Goal: Information Seeking & Learning: Understand process/instructions

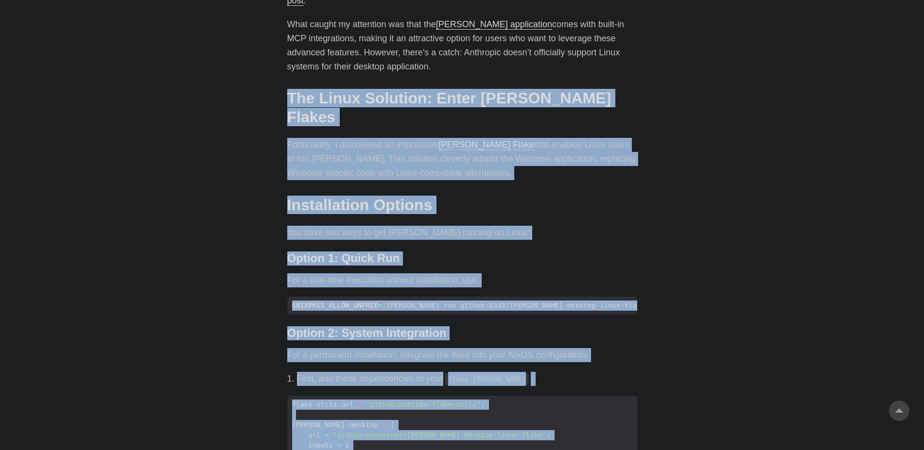
scroll to position [619, 0]
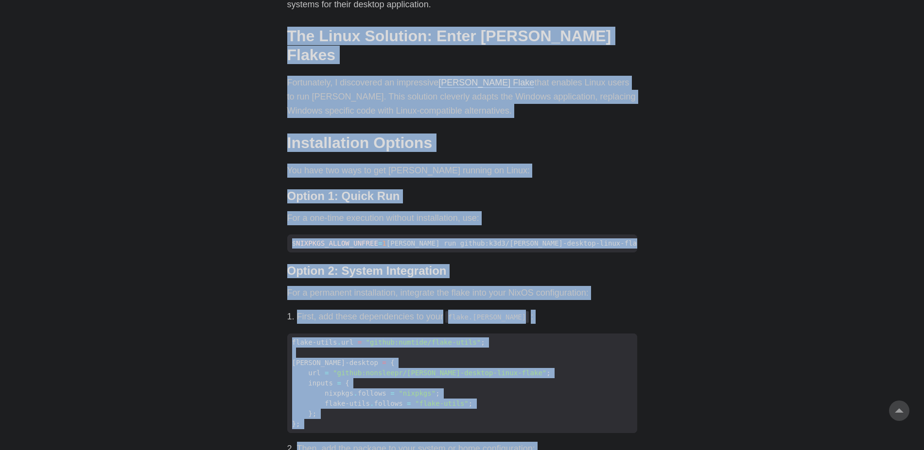
click at [792, 189] on body "[PERSON_NAME] Home About Posts Tags Archive Resume" at bounding box center [462, 321] width 924 height 1881
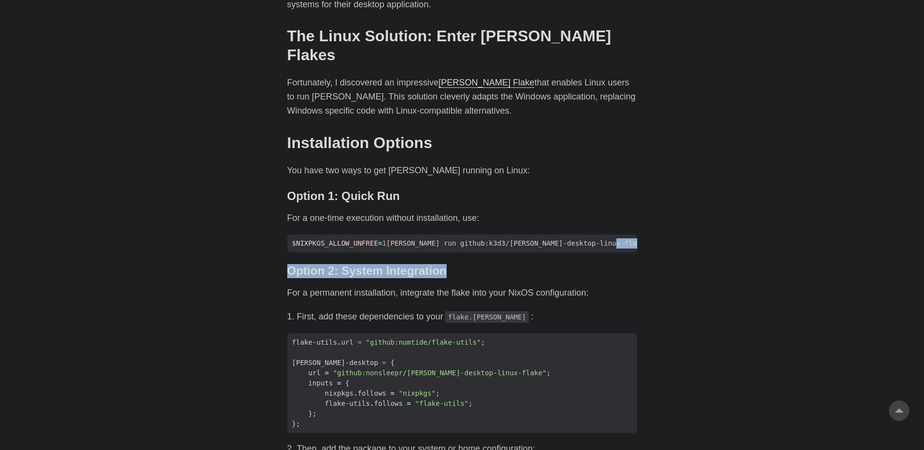
drag, startPoint x: 932, startPoint y: 208, endPoint x: 932, endPoint y: 233, distance: 24.8
click at [923, 233] on html "[PERSON_NAME] Home About Posts Tags Archive Resume" at bounding box center [462, 321] width 924 height 1881
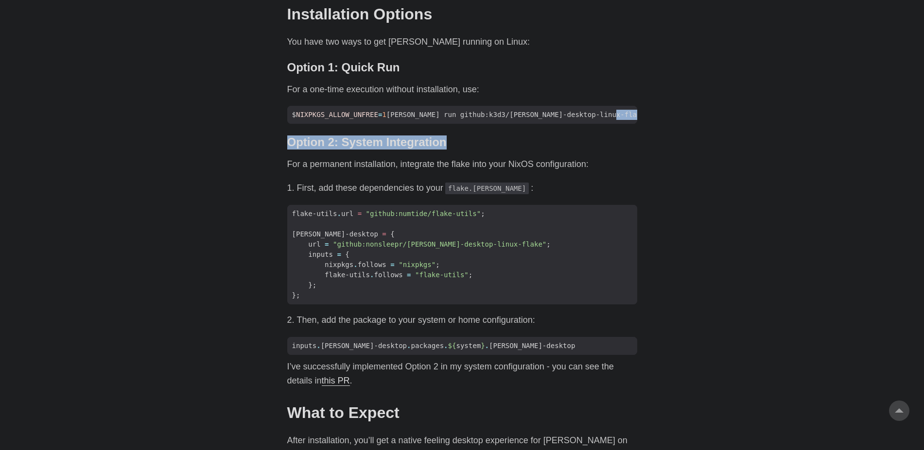
scroll to position [749, 0]
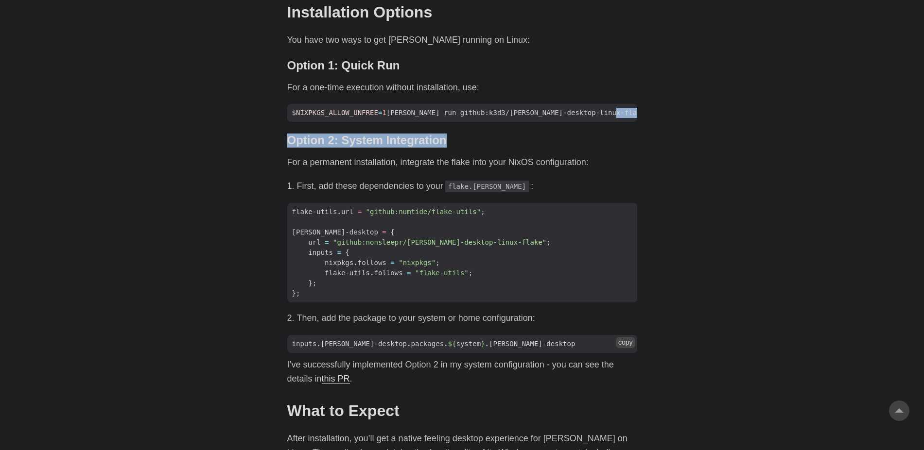
click at [625, 337] on button "copy" at bounding box center [625, 342] width 19 height 11
click at [344, 374] on link "this PR" at bounding box center [336, 379] width 28 height 10
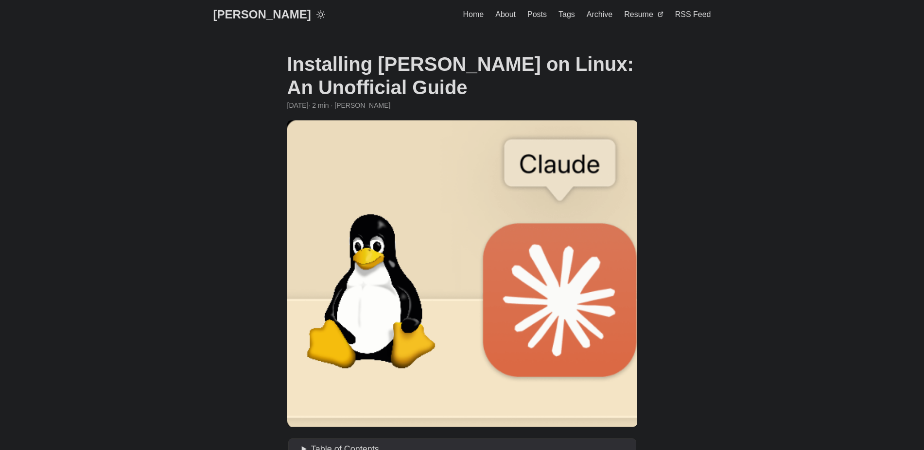
scroll to position [749, 0]
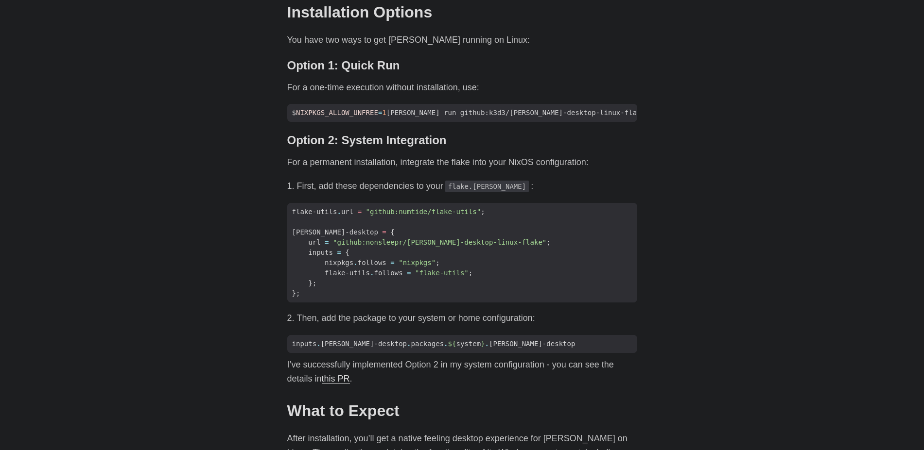
click at [344, 374] on link "this PR" at bounding box center [336, 379] width 28 height 10
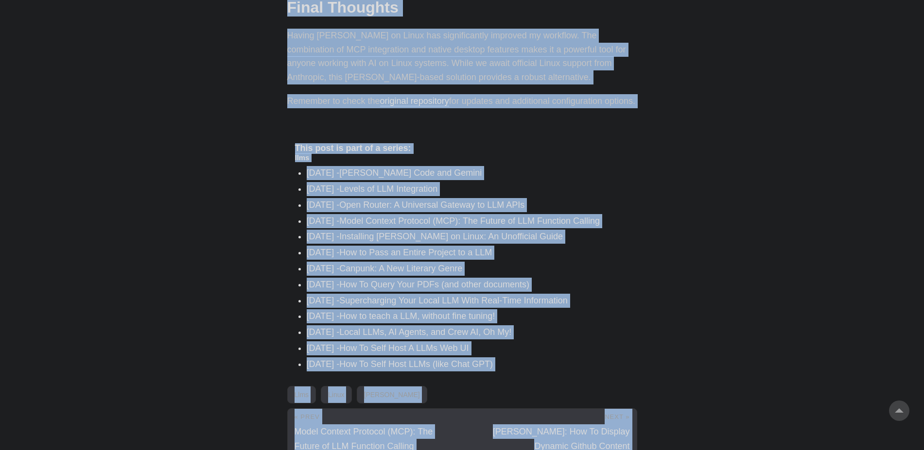
scroll to position [1391, 0]
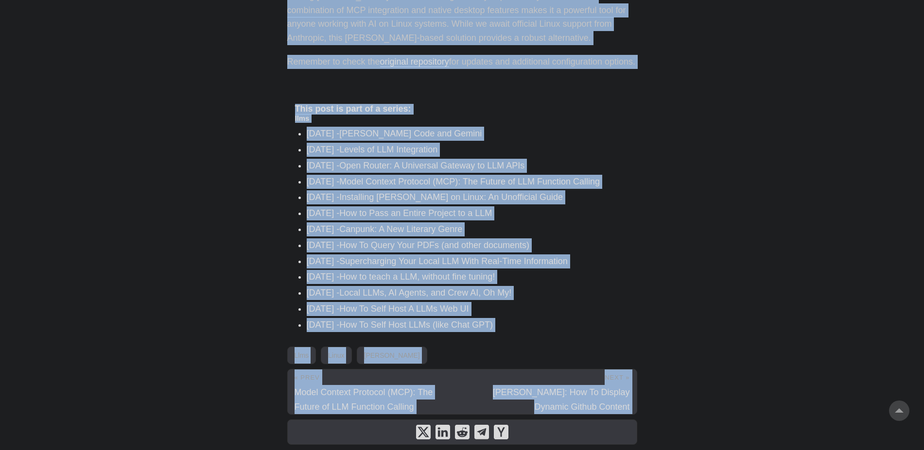
drag, startPoint x: 290, startPoint y: 158, endPoint x: 473, endPoint y: 44, distance: 216.1
copy div "The Linux Solution: Enter [PERSON_NAME] Flakes # Fortunately, I discovered an i…"
